Goal: Information Seeking & Learning: Learn about a topic

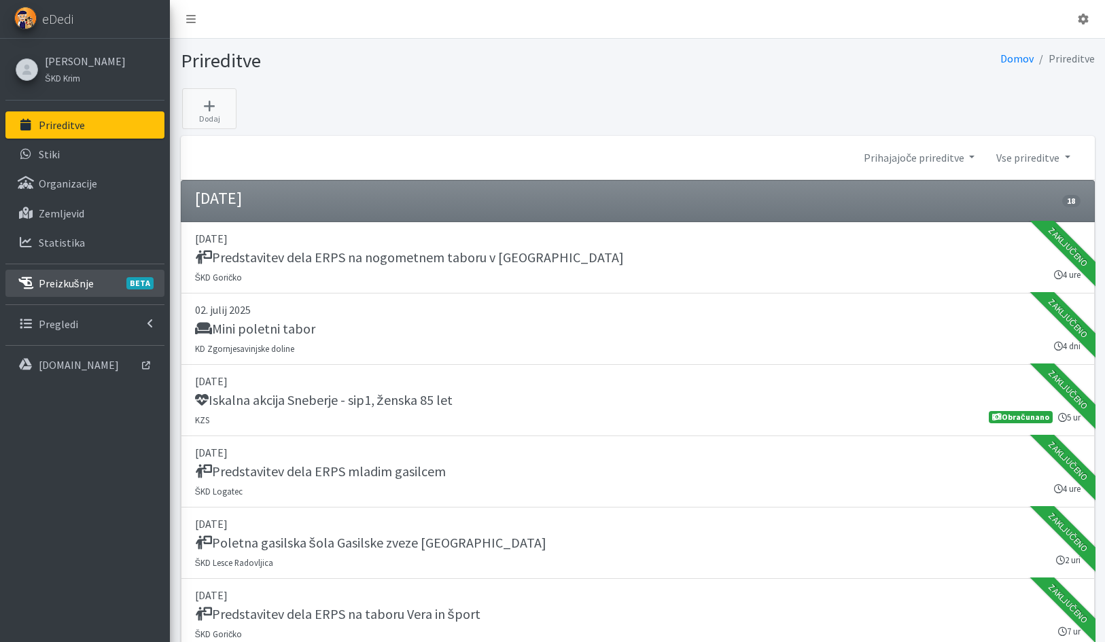
click at [63, 289] on p "Preizkušnje BETA" at bounding box center [66, 284] width 55 height 14
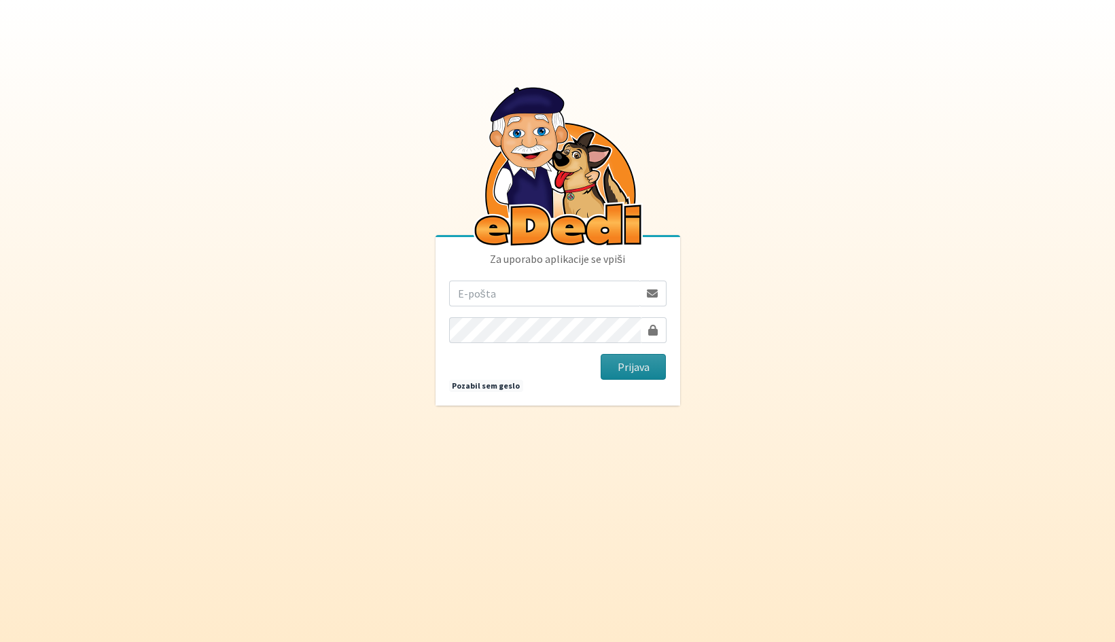
type input "vera.mikolic@erps.si"
click at [628, 361] on button "Prijava" at bounding box center [634, 367] width 66 height 26
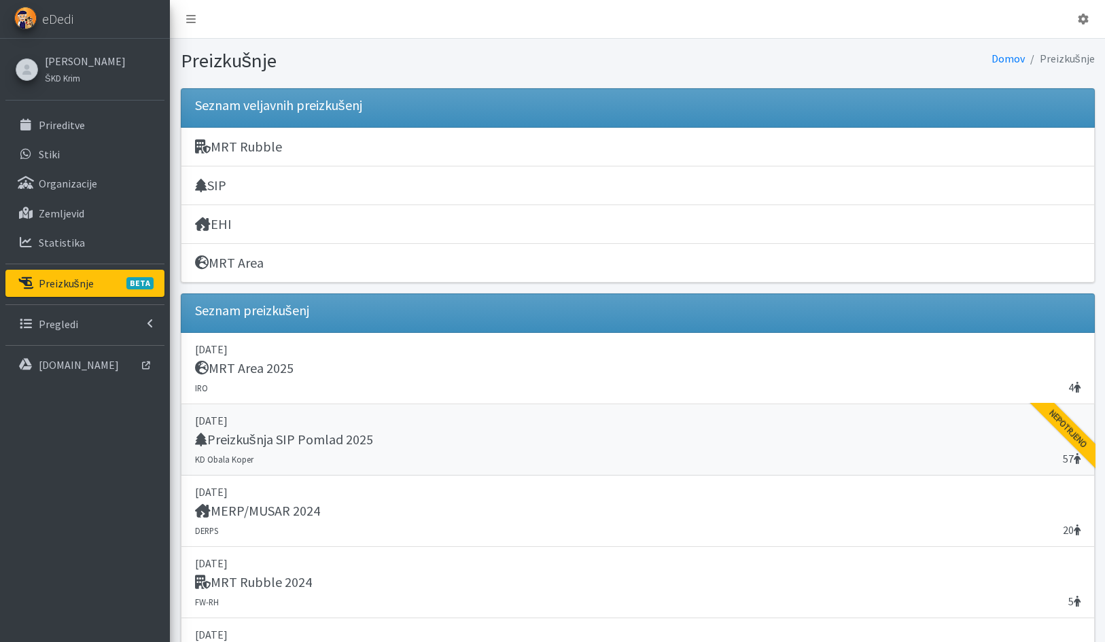
click at [352, 439] on h5 "Preizkušnja SIP Pomlad 2025" at bounding box center [284, 439] width 178 height 16
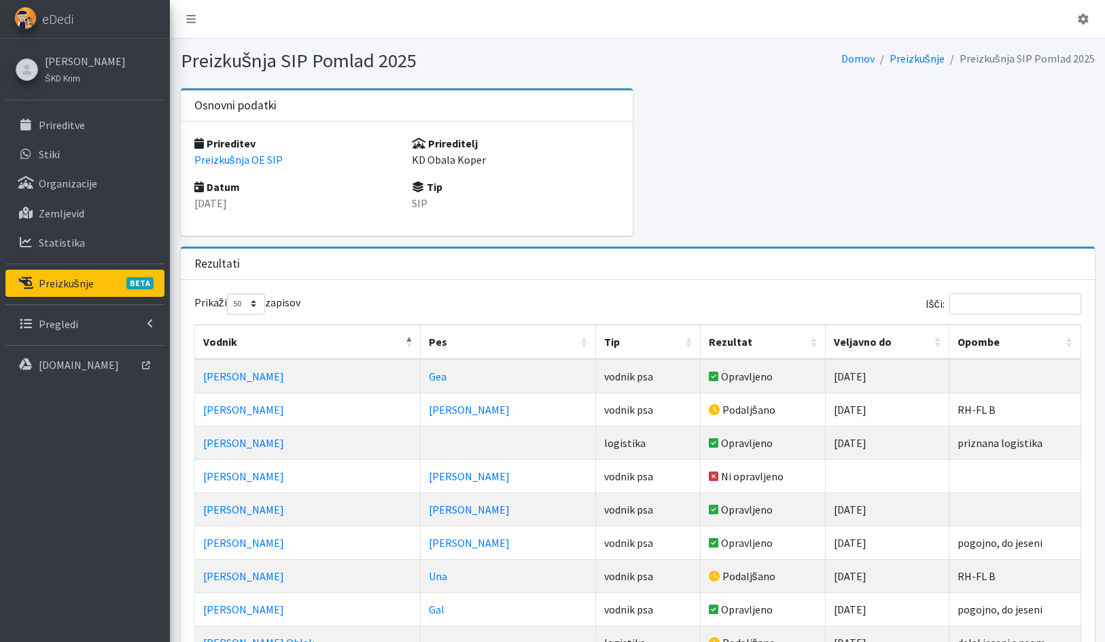
select select "50"
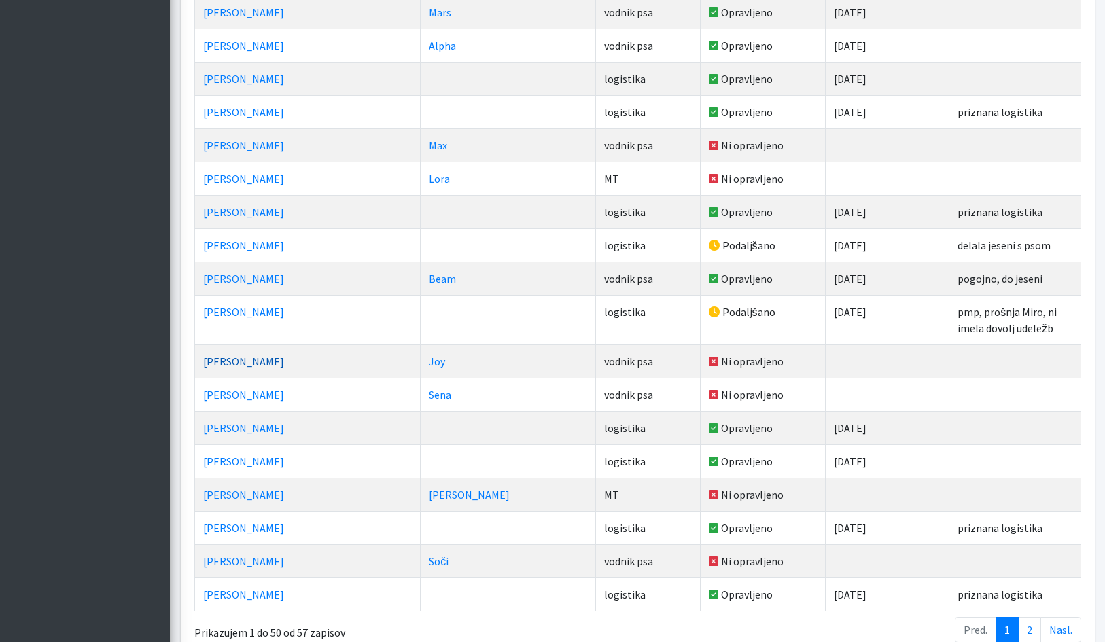
scroll to position [1544, 0]
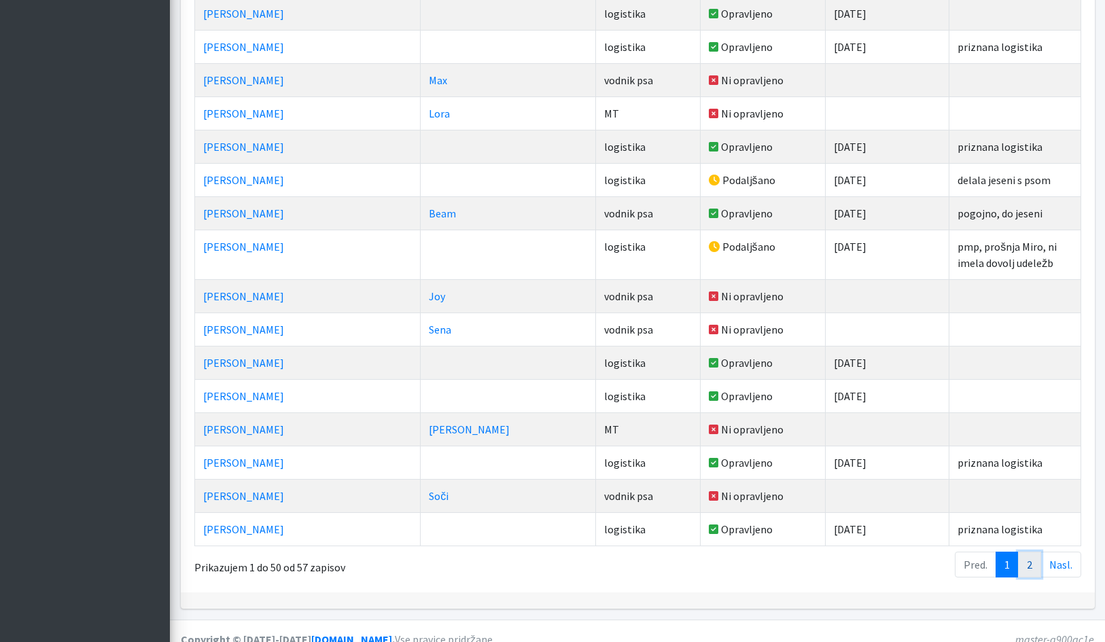
click at [1033, 554] on link "2" at bounding box center [1029, 565] width 23 height 26
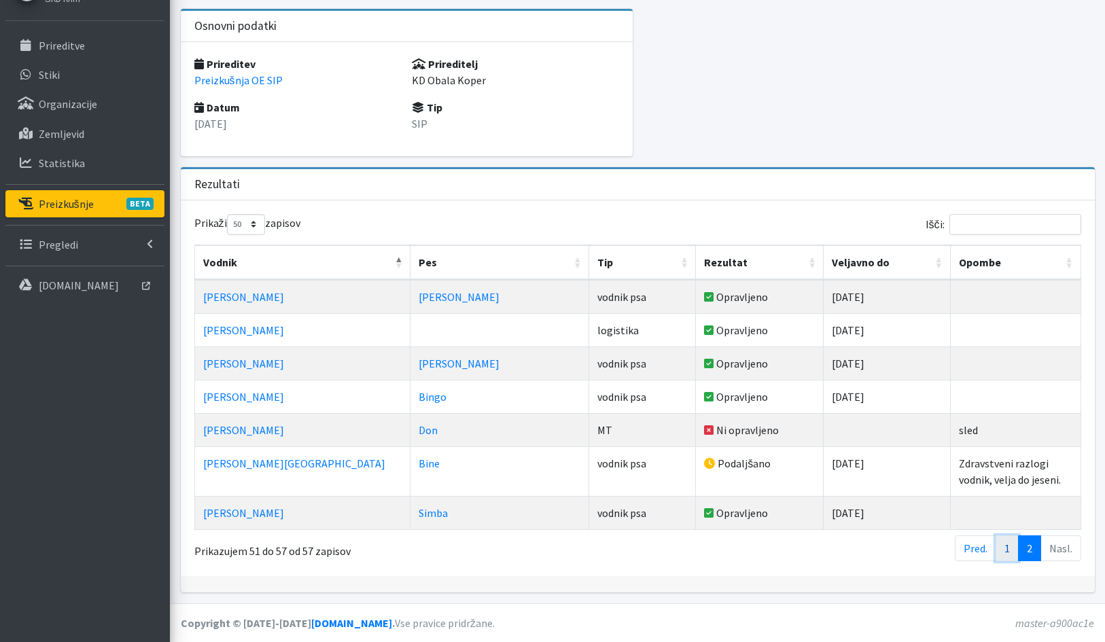
click at [1010, 552] on link "1" at bounding box center [1006, 548] width 23 height 26
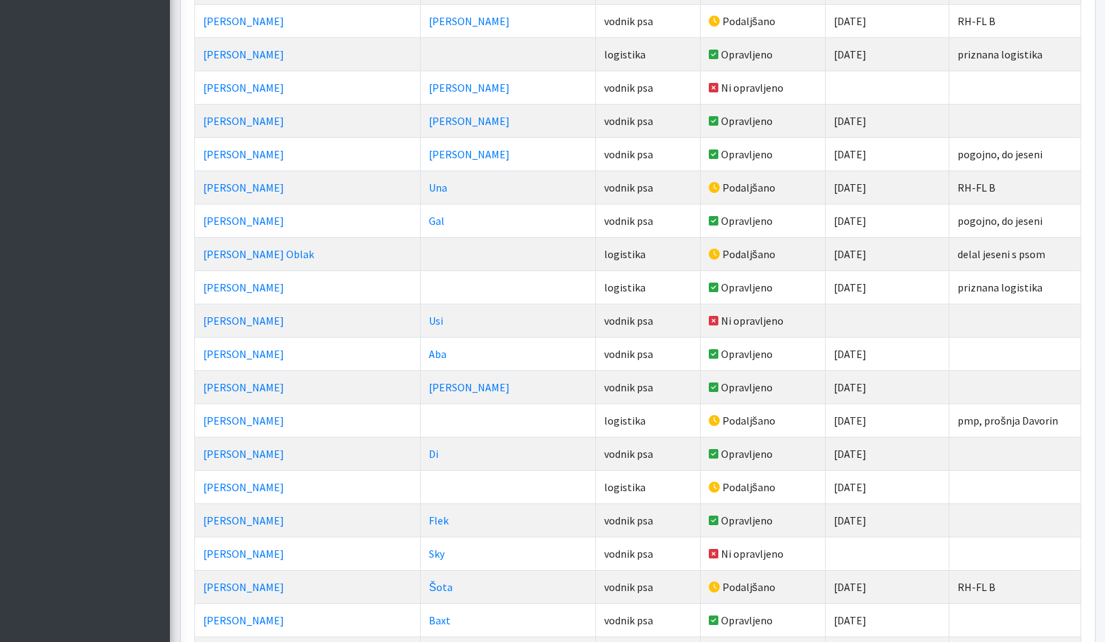
scroll to position [0, 0]
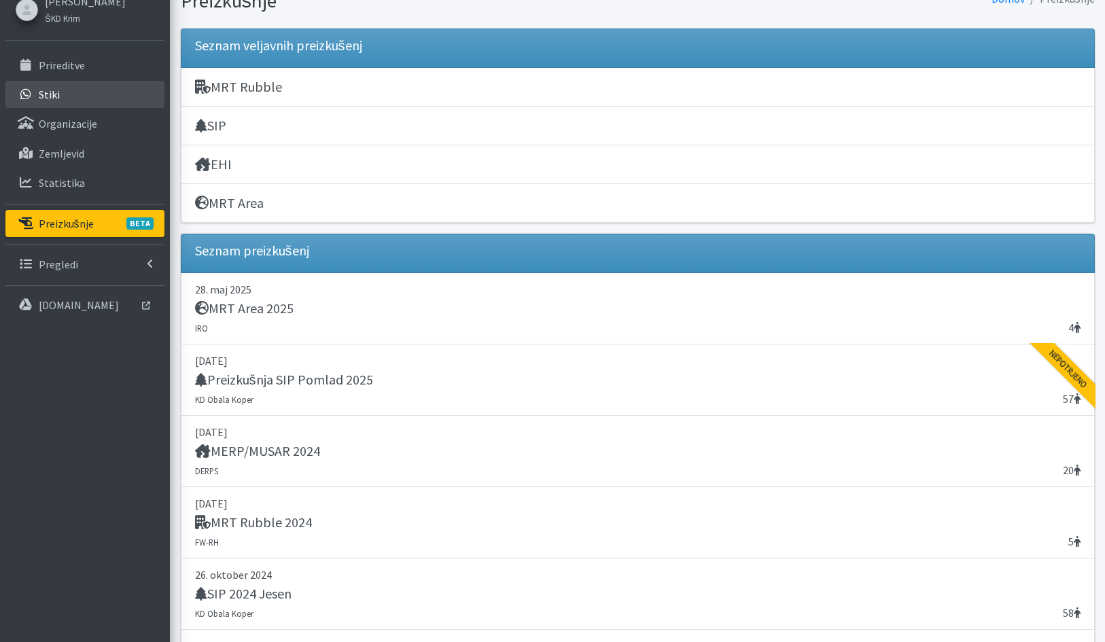
scroll to position [136, 0]
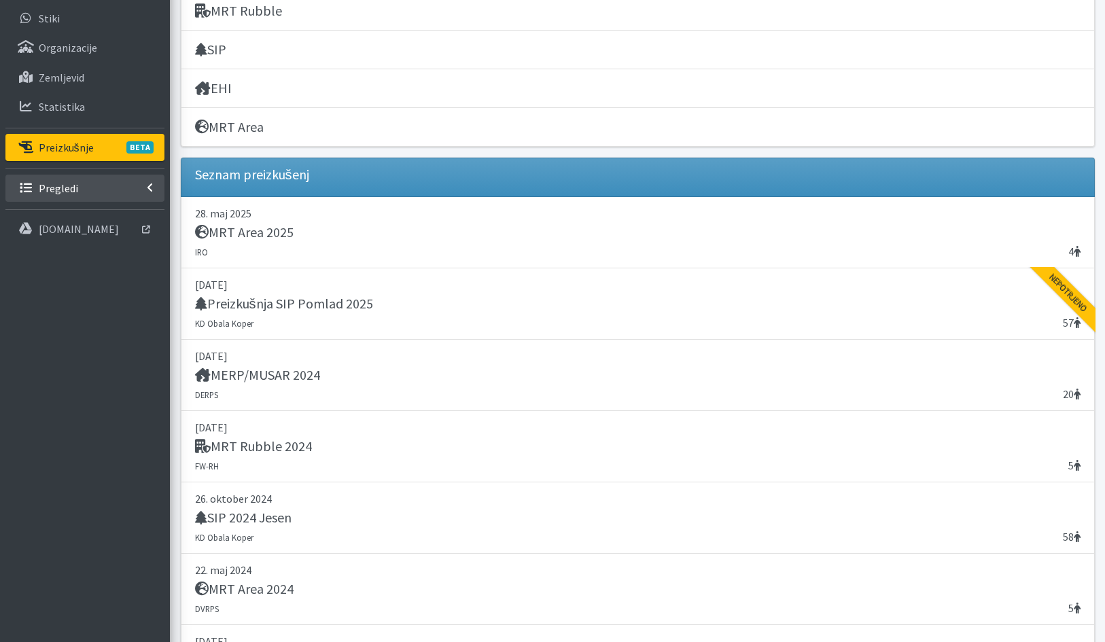
click at [75, 188] on p "Pregledi" at bounding box center [58, 188] width 39 height 14
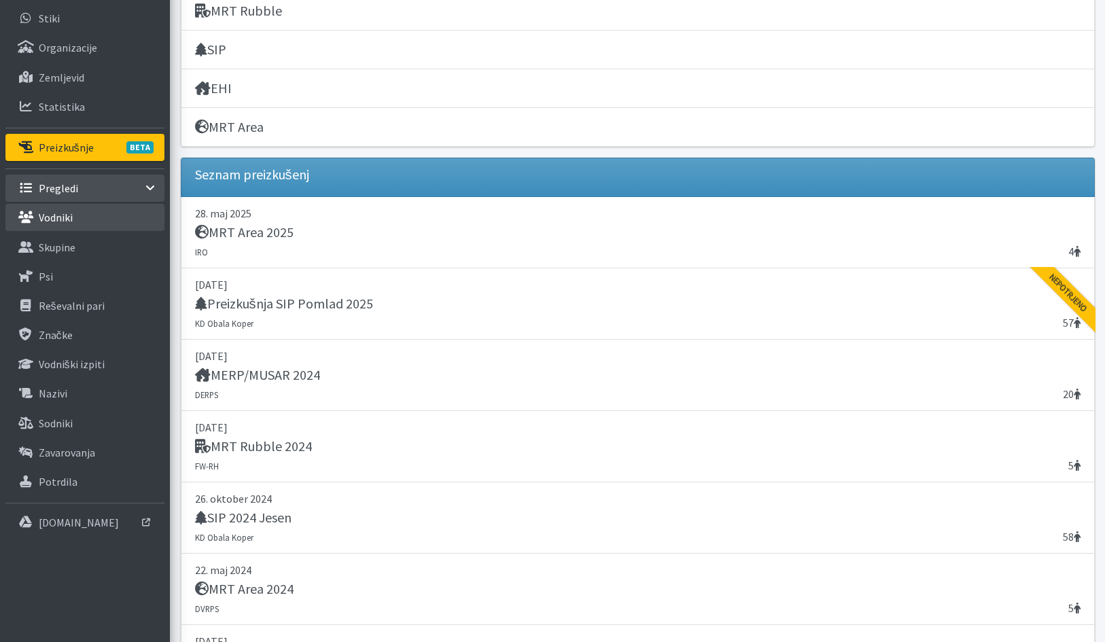
click at [72, 217] on p "Vodniki" at bounding box center [56, 218] width 34 height 14
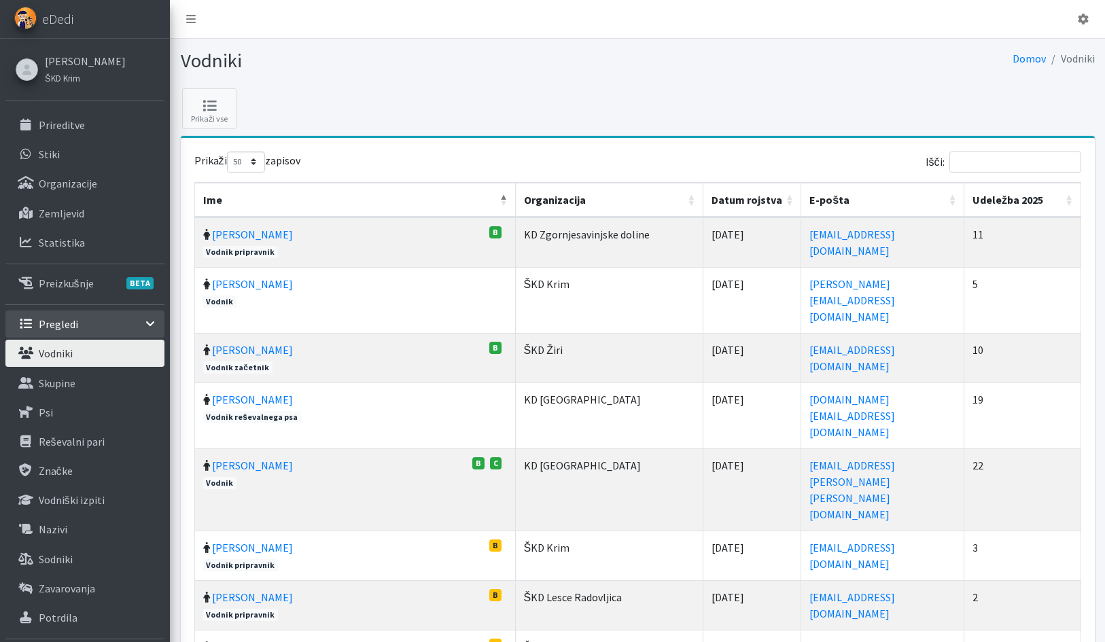
select select "50"
click at [967, 163] on input "Išči:" at bounding box center [1015, 162] width 132 height 21
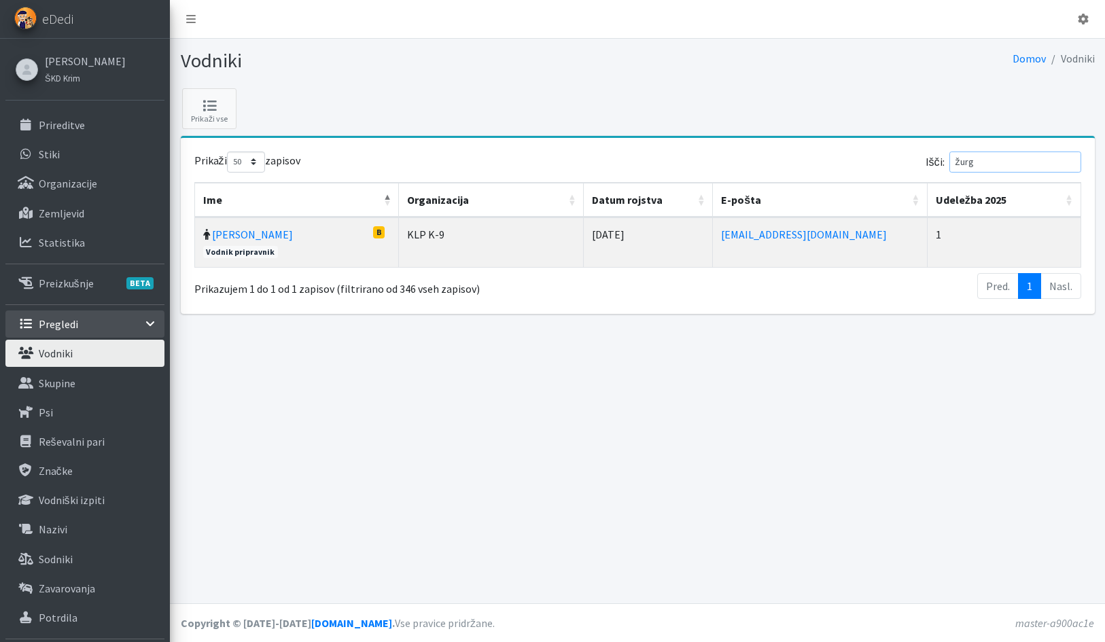
type input "žurga"
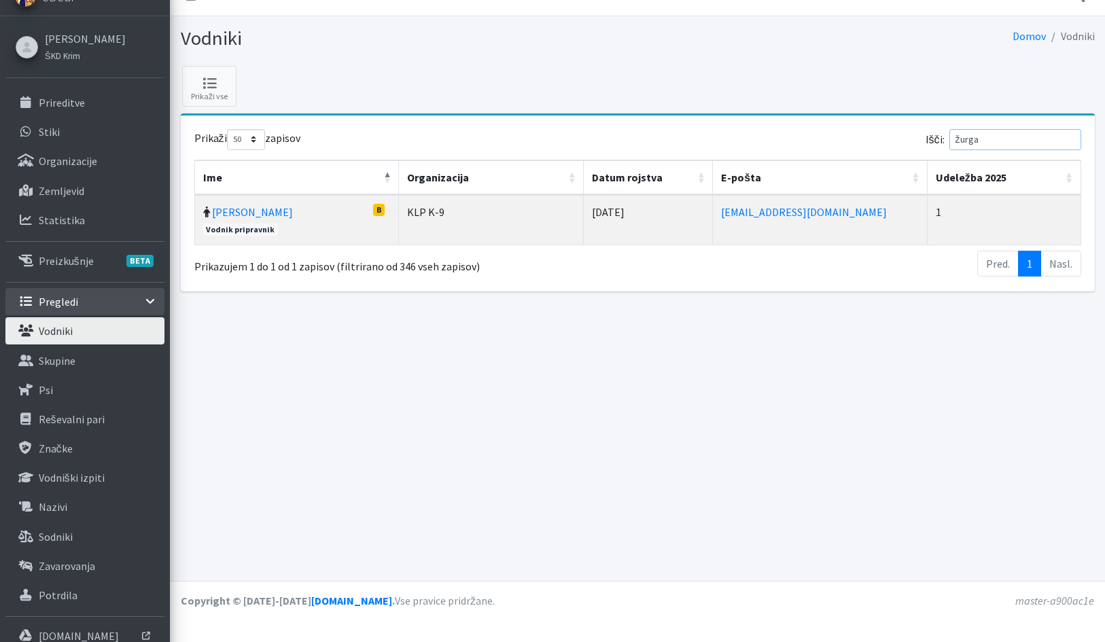
scroll to position [32, 0]
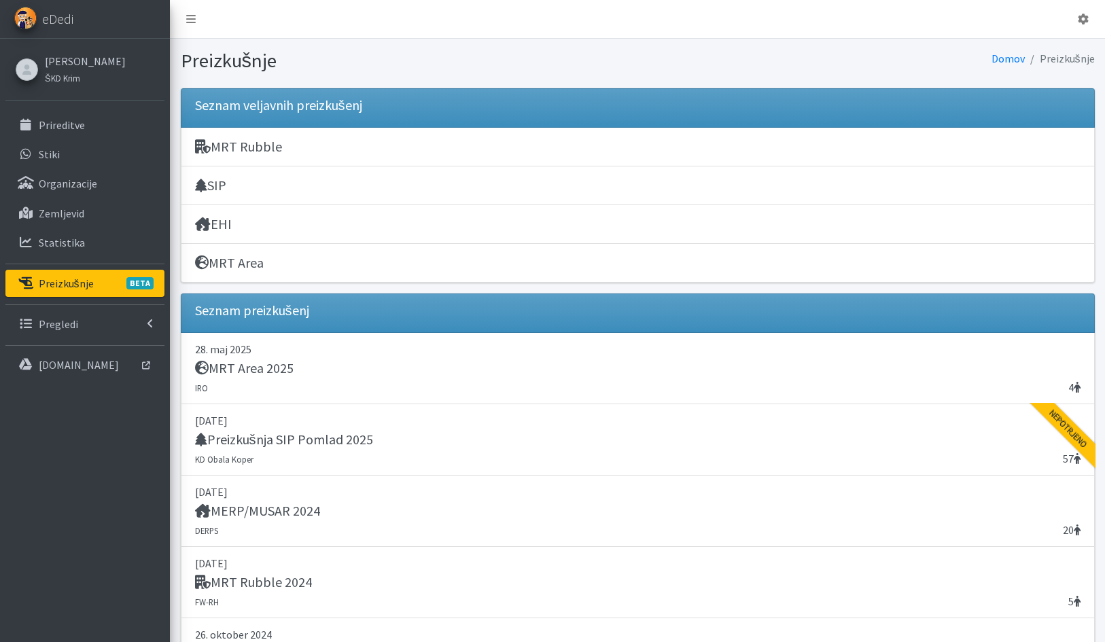
scroll to position [136, 0]
